Goal: Information Seeking & Learning: Learn about a topic

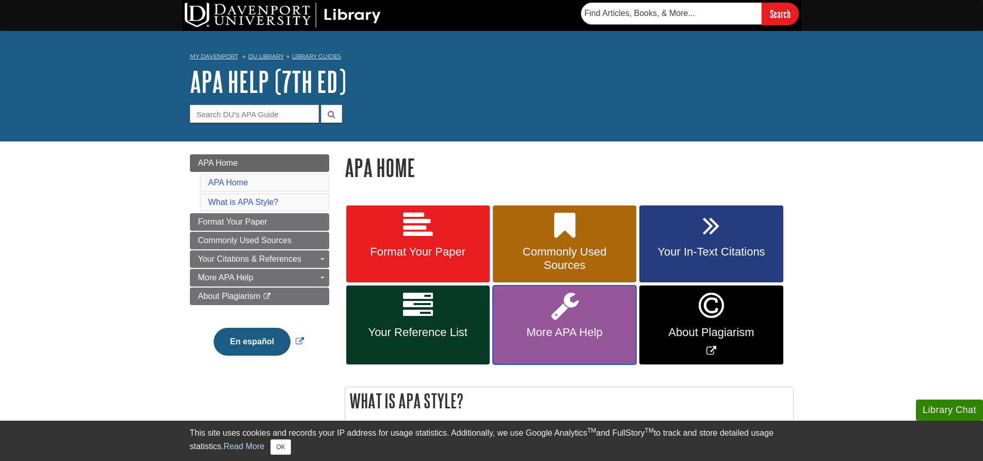
click at [575, 327] on span "More APA Help" at bounding box center [564, 331] width 128 height 13
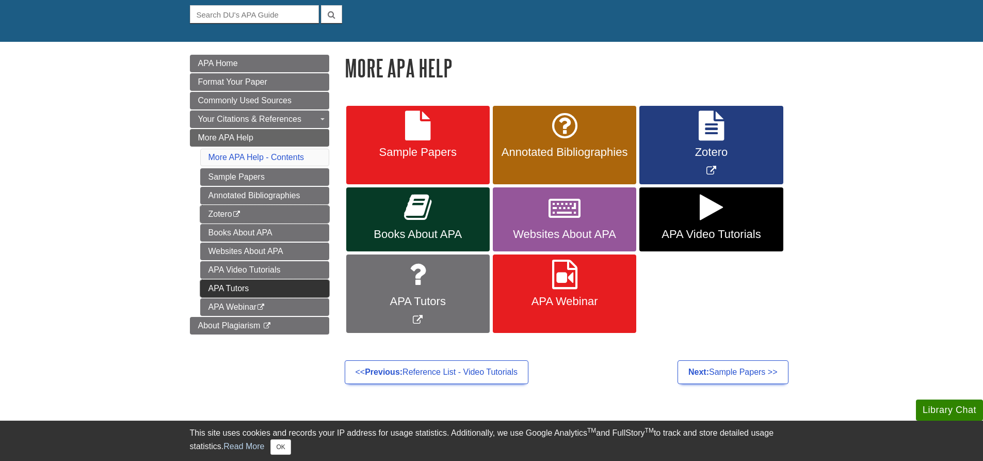
scroll to position [103, 0]
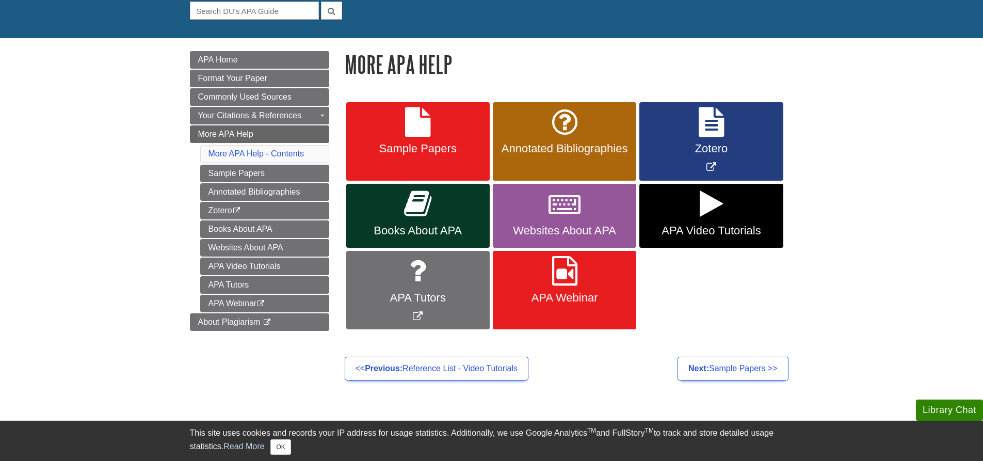
drag, startPoint x: 203, startPoint y: 298, endPoint x: 128, endPoint y: 216, distance: 111.0
click at [128, 216] on body "Library Chat This site uses cookies and records your IP address for usage stati…" at bounding box center [491, 280] width 983 height 767
click at [431, 154] on span "Sample Papers" at bounding box center [418, 148] width 128 height 13
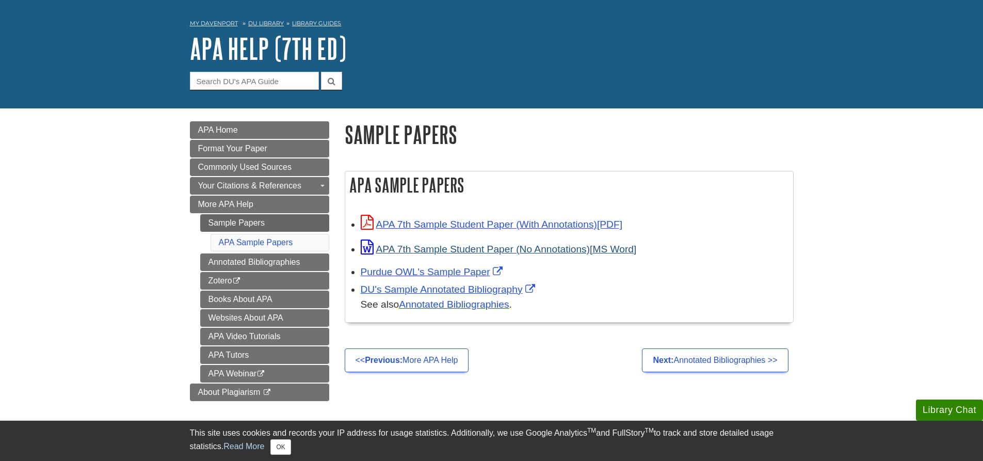
scroll to position [52, 0]
